Goal: Task Accomplishment & Management: Use online tool/utility

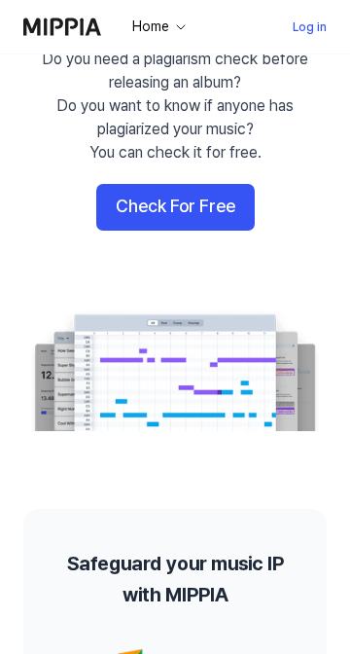
scroll to position [305, 0]
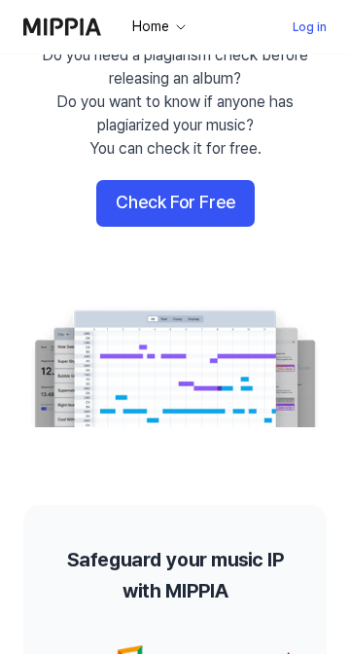
click at [146, 202] on button "Check For Free" at bounding box center [175, 203] width 159 height 47
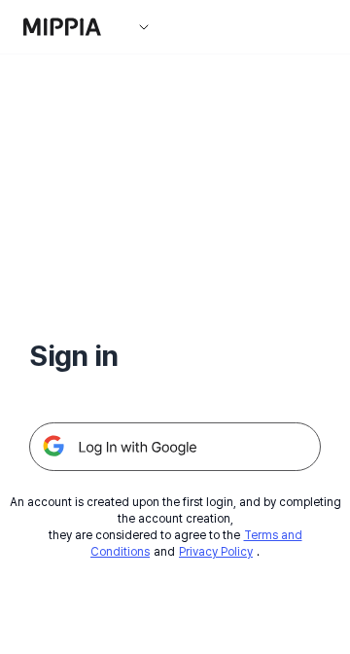
click at [99, 451] on img at bounding box center [175, 446] width 292 height 49
click at [114, 443] on img at bounding box center [175, 446] width 292 height 49
